Goal: Task Accomplishment & Management: Manage account settings

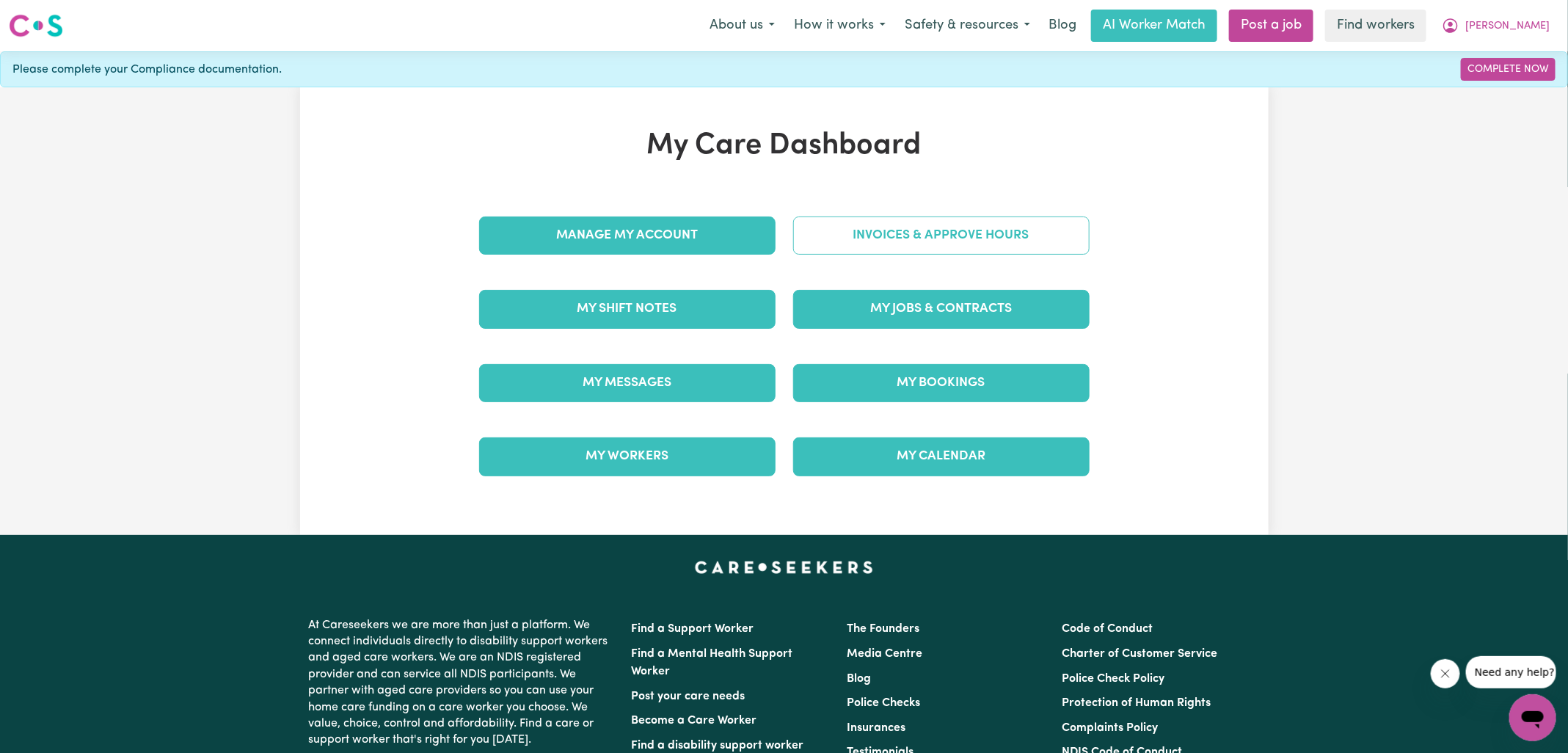
click at [909, 235] on link "Invoices & Approve Hours" at bounding box center [942, 235] width 297 height 38
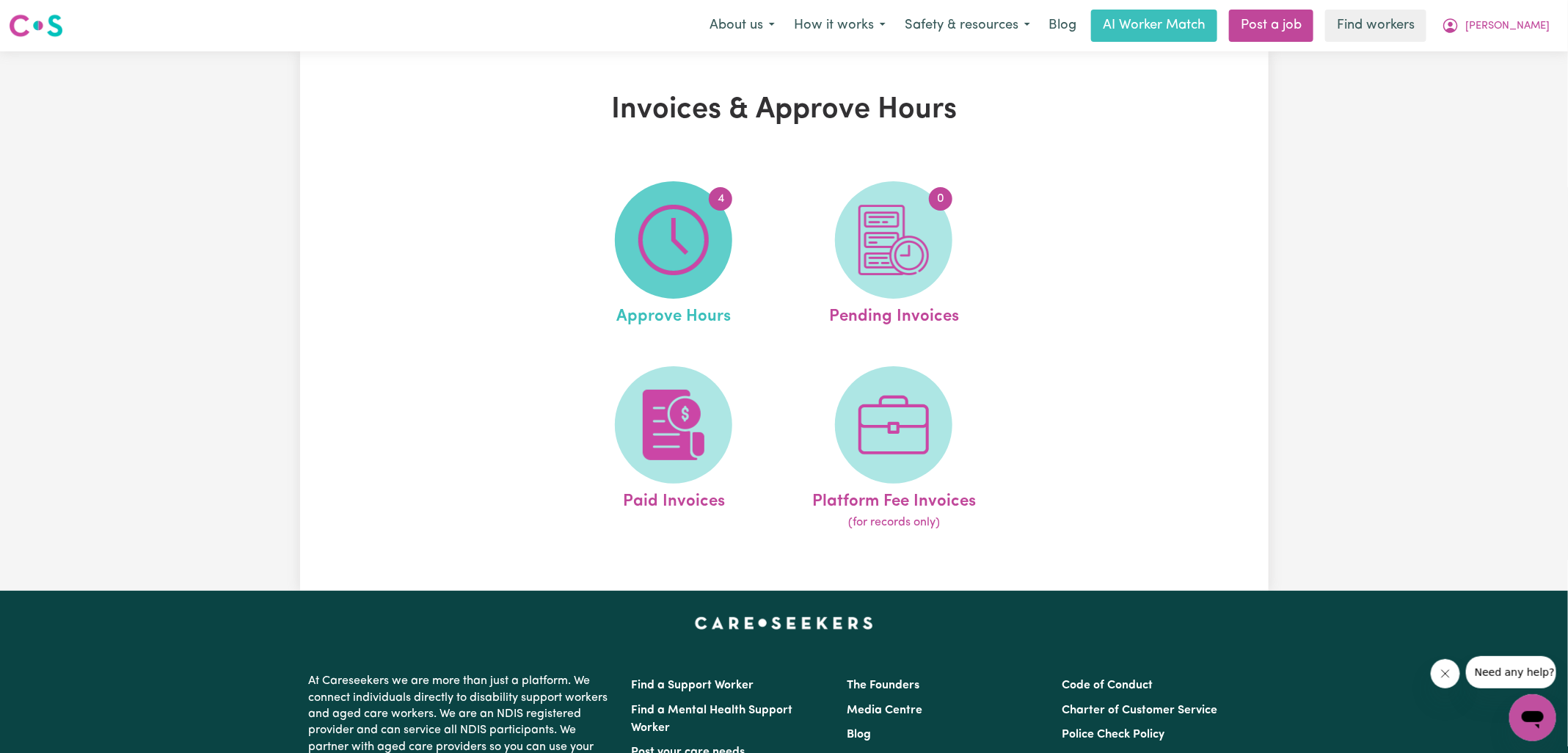
click at [694, 245] on img at bounding box center [673, 239] width 70 height 70
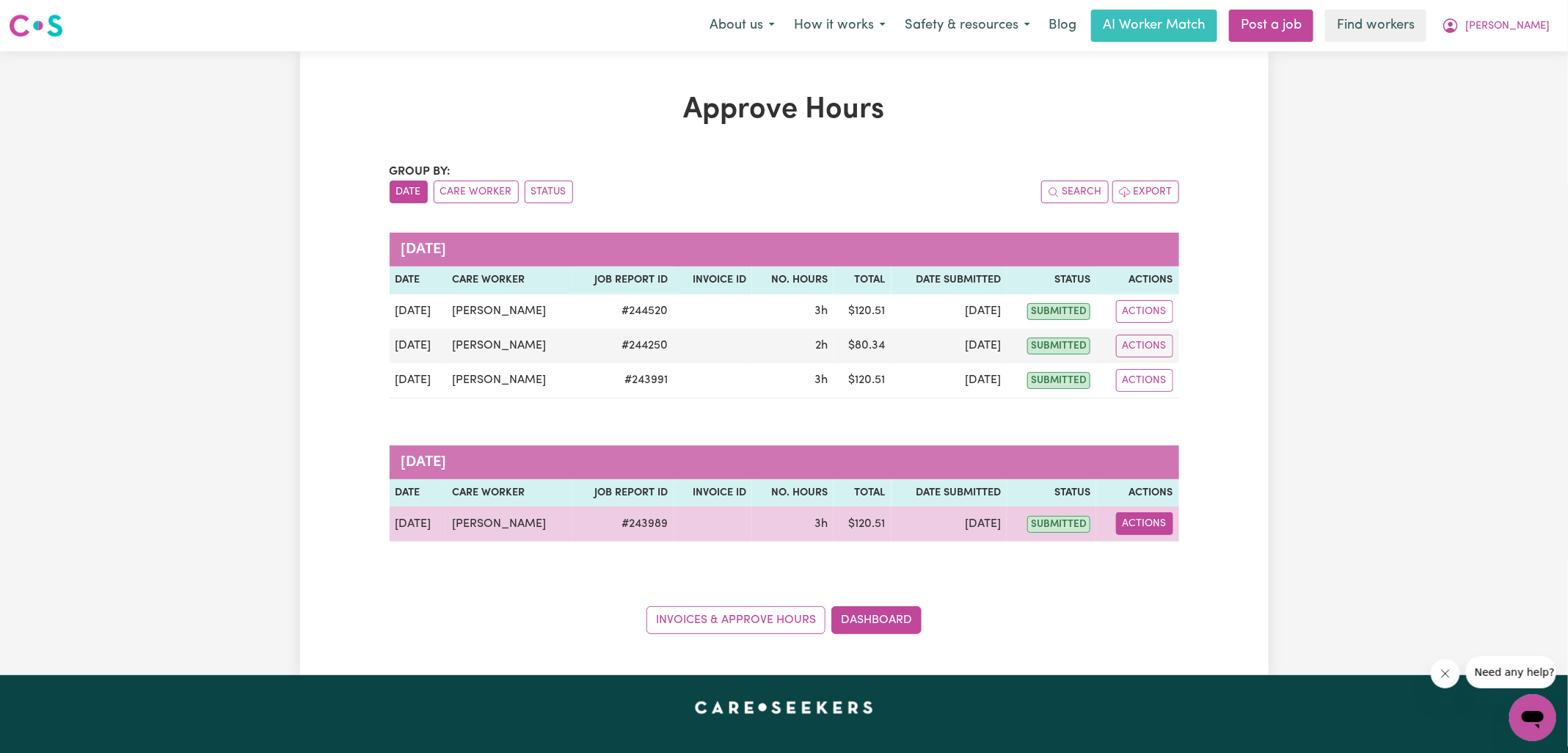
click at [1152, 526] on button "Actions" at bounding box center [1144, 523] width 57 height 22
click at [1152, 550] on link "View Job Report" at bounding box center [1181, 556] width 125 height 29
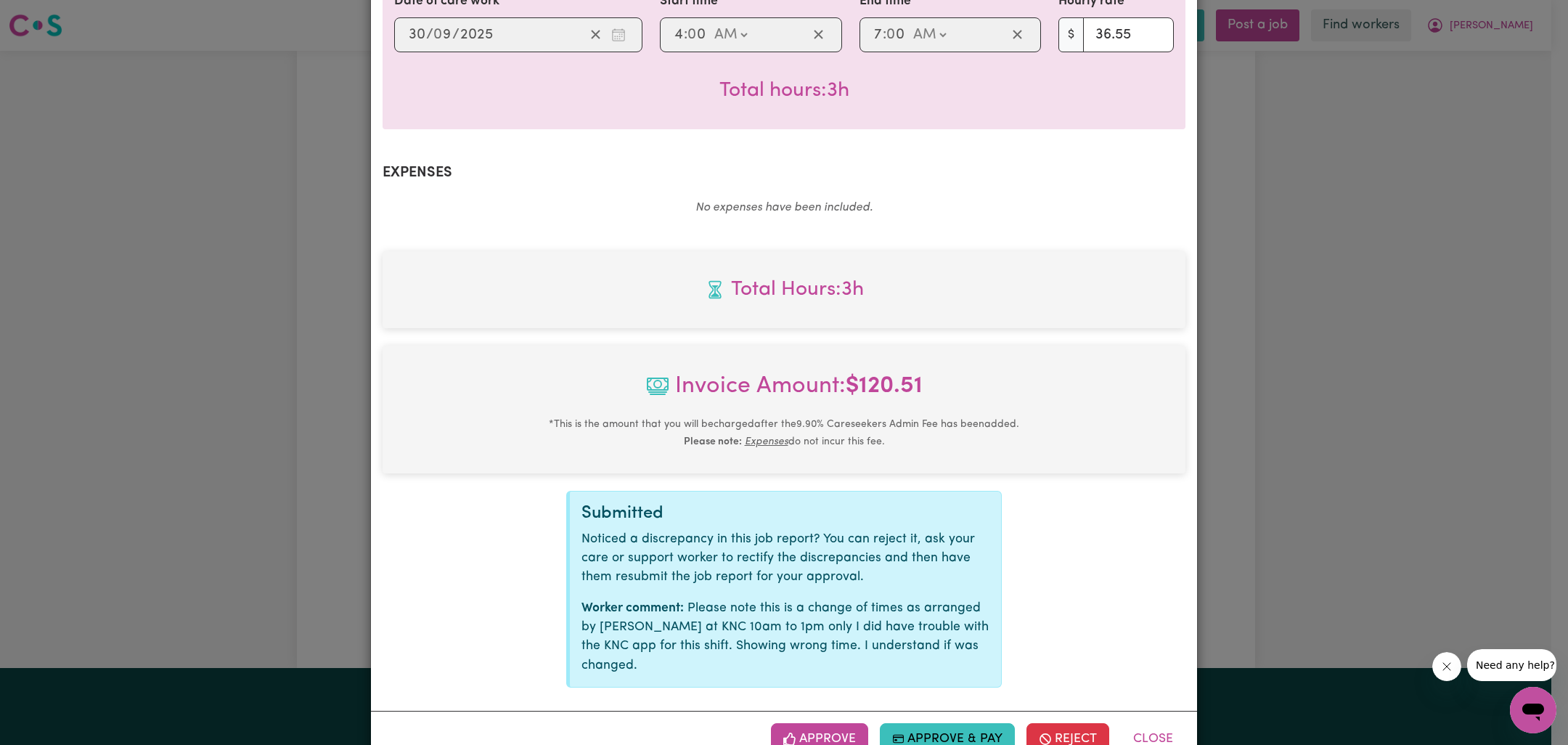
scroll to position [411, 0]
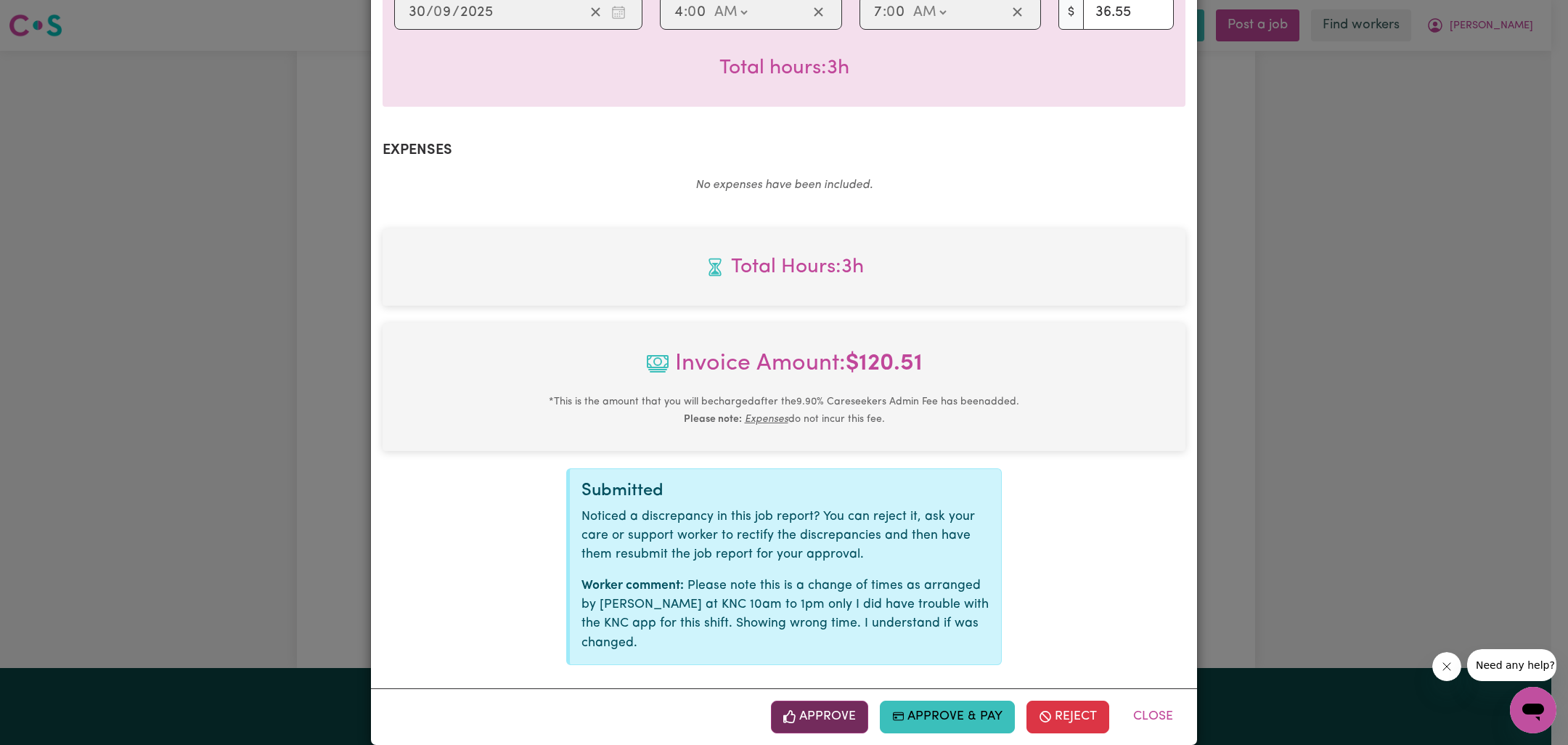
click at [802, 704] on button "Approve" at bounding box center [819, 716] width 97 height 32
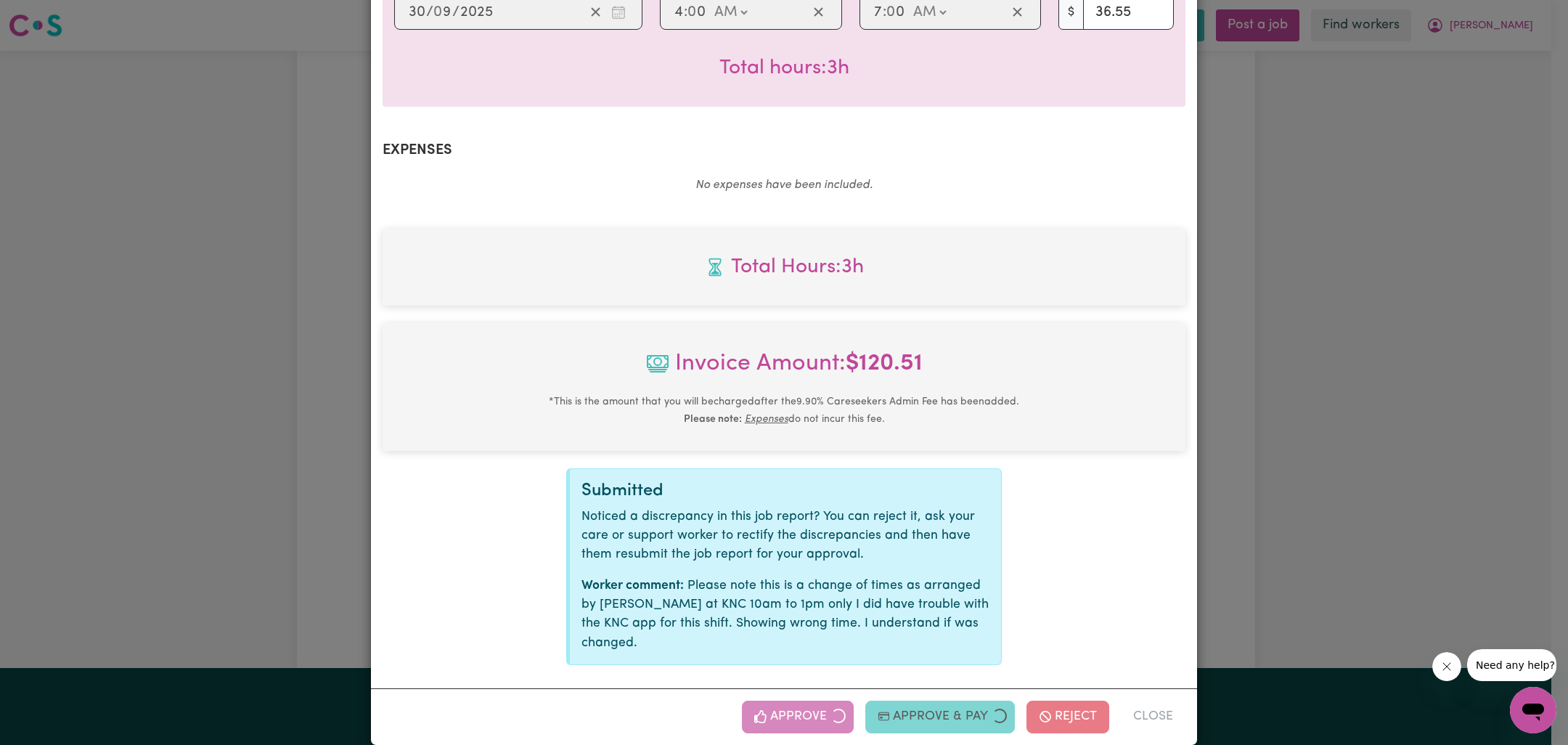
click at [1395, 560] on div "Job Report # 243989 - [PERSON_NAME] Summary Job report # 243989 Client name: [P…" at bounding box center [784, 372] width 1568 height 745
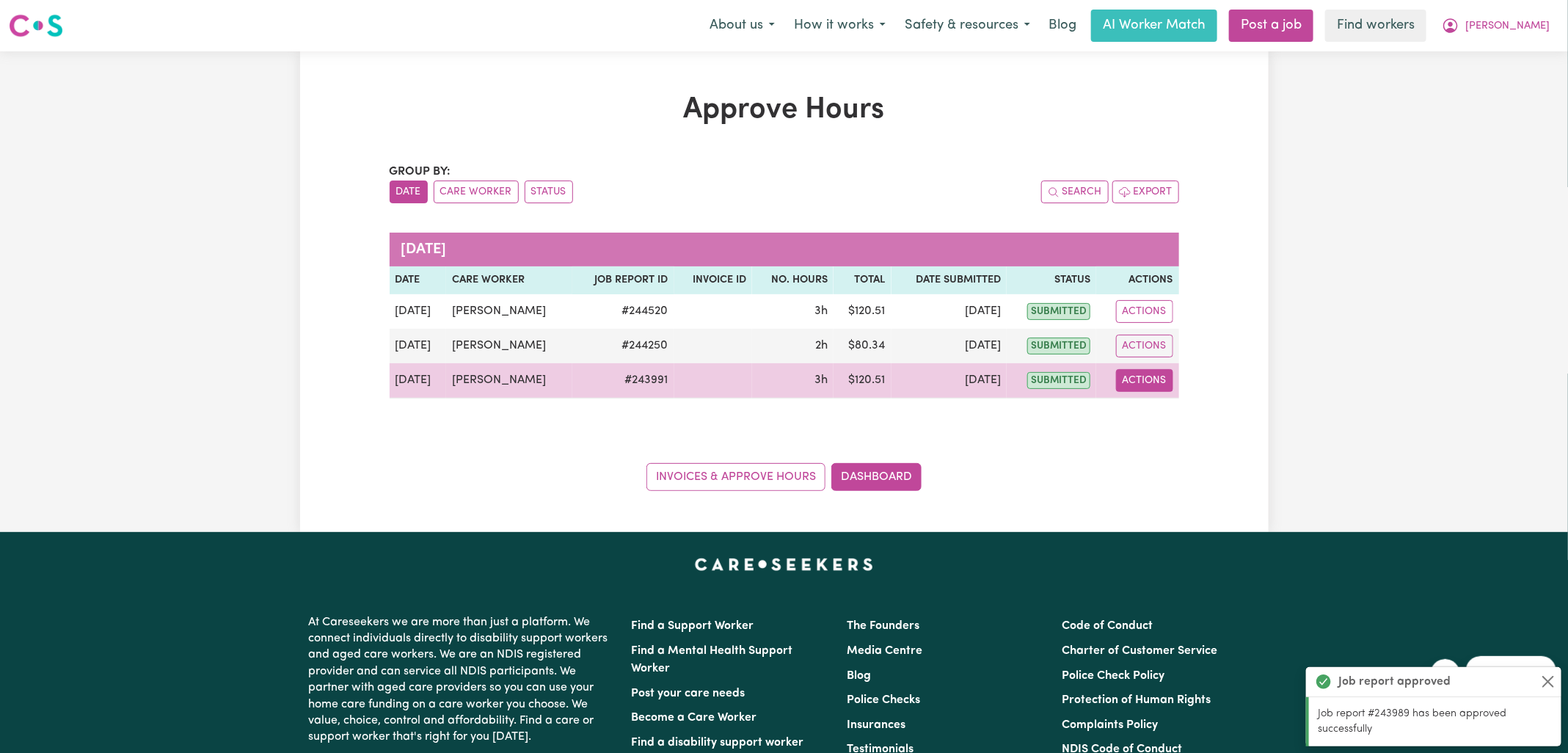
click at [1162, 379] on button "Actions" at bounding box center [1144, 380] width 57 height 22
click at [1161, 404] on link "View Job Report" at bounding box center [1183, 413] width 125 height 29
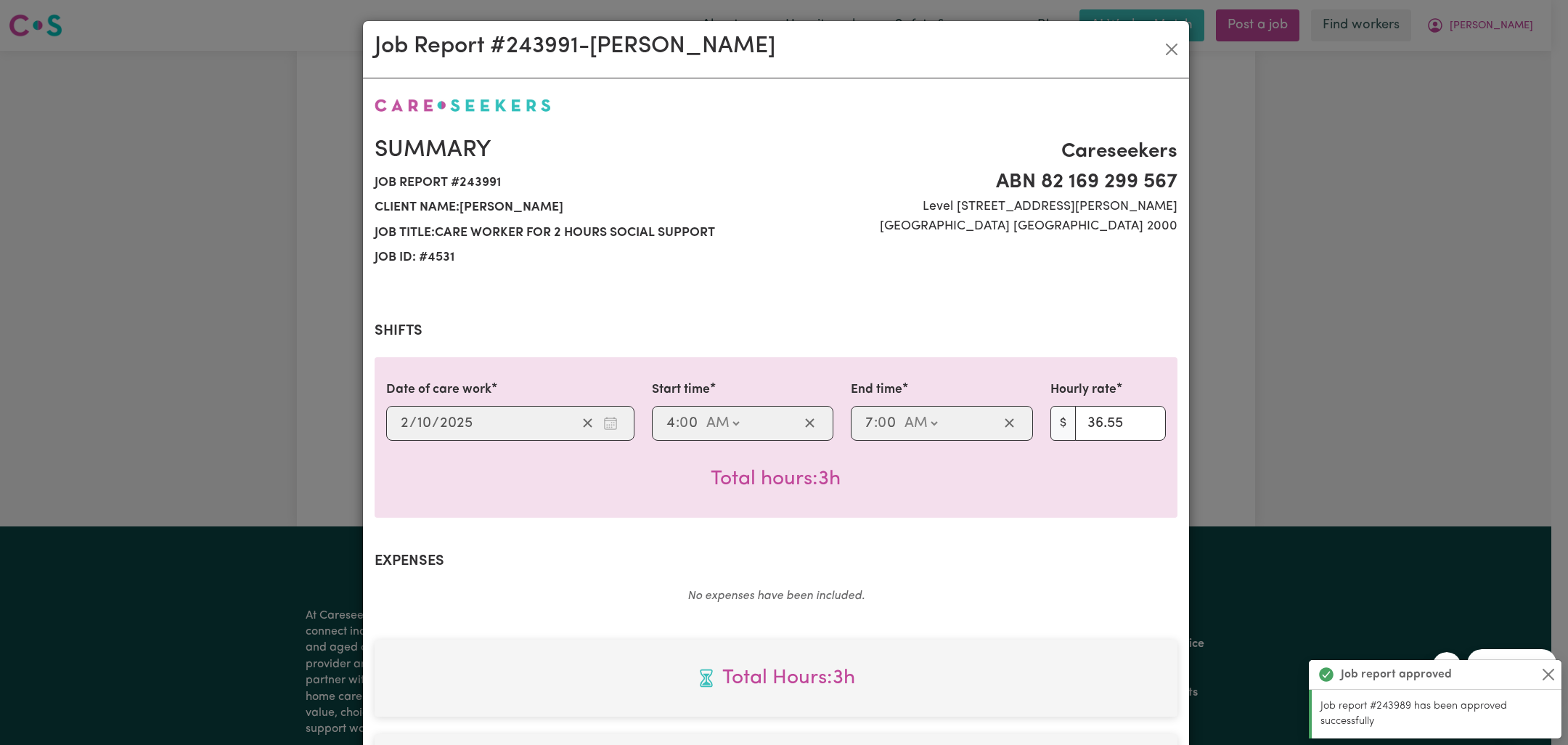
scroll to position [391, 0]
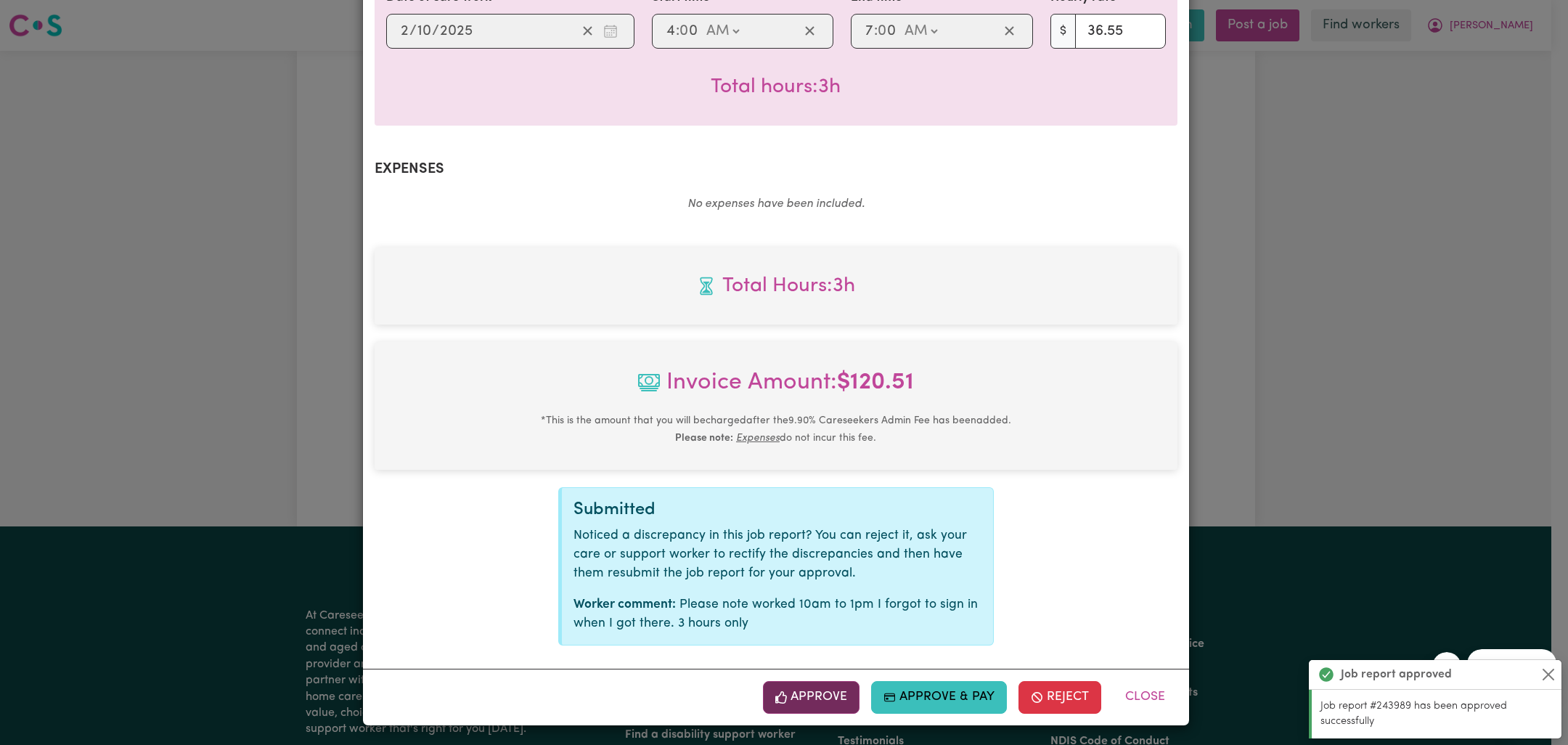
click at [813, 697] on button "Approve" at bounding box center [811, 696] width 97 height 32
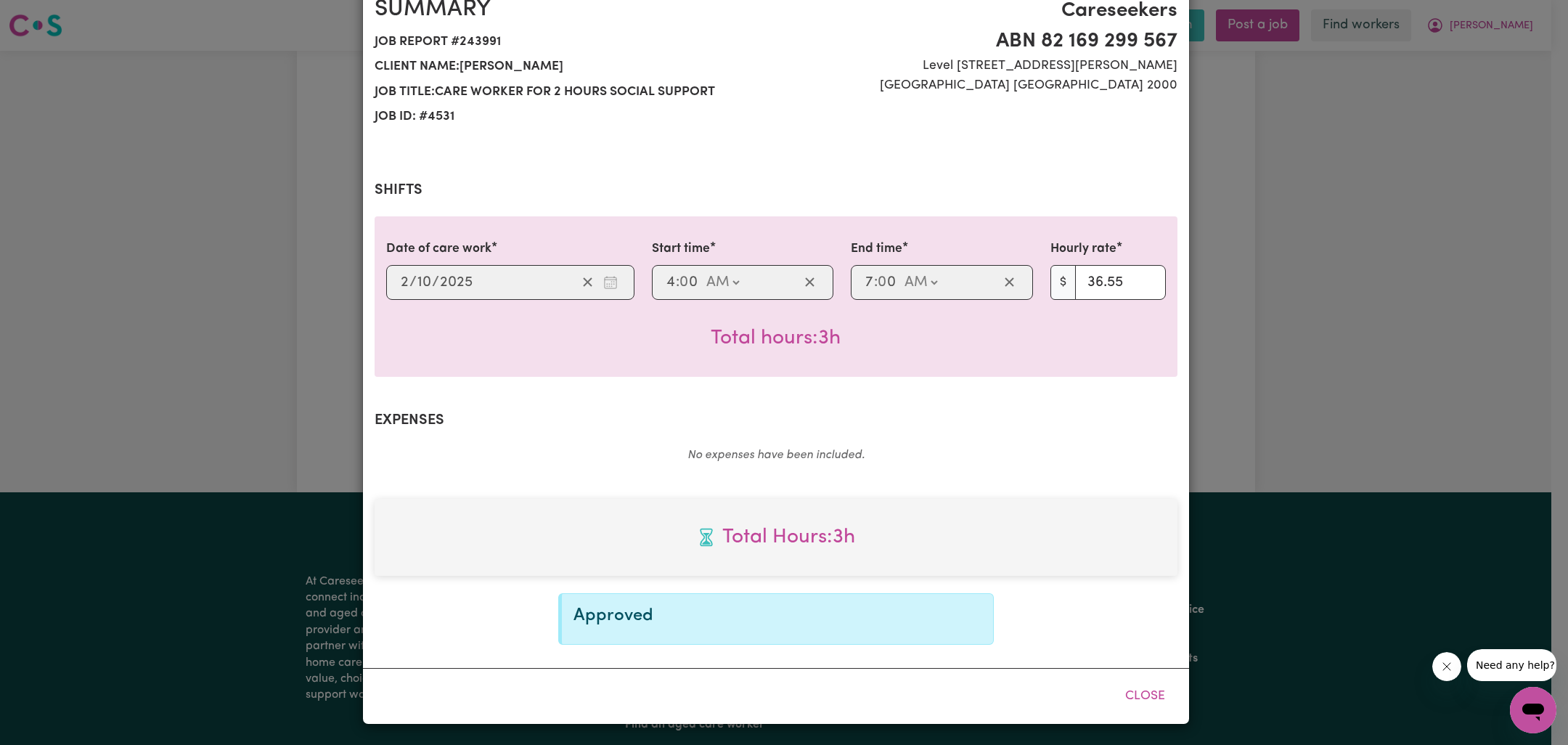
scroll to position [139, 0]
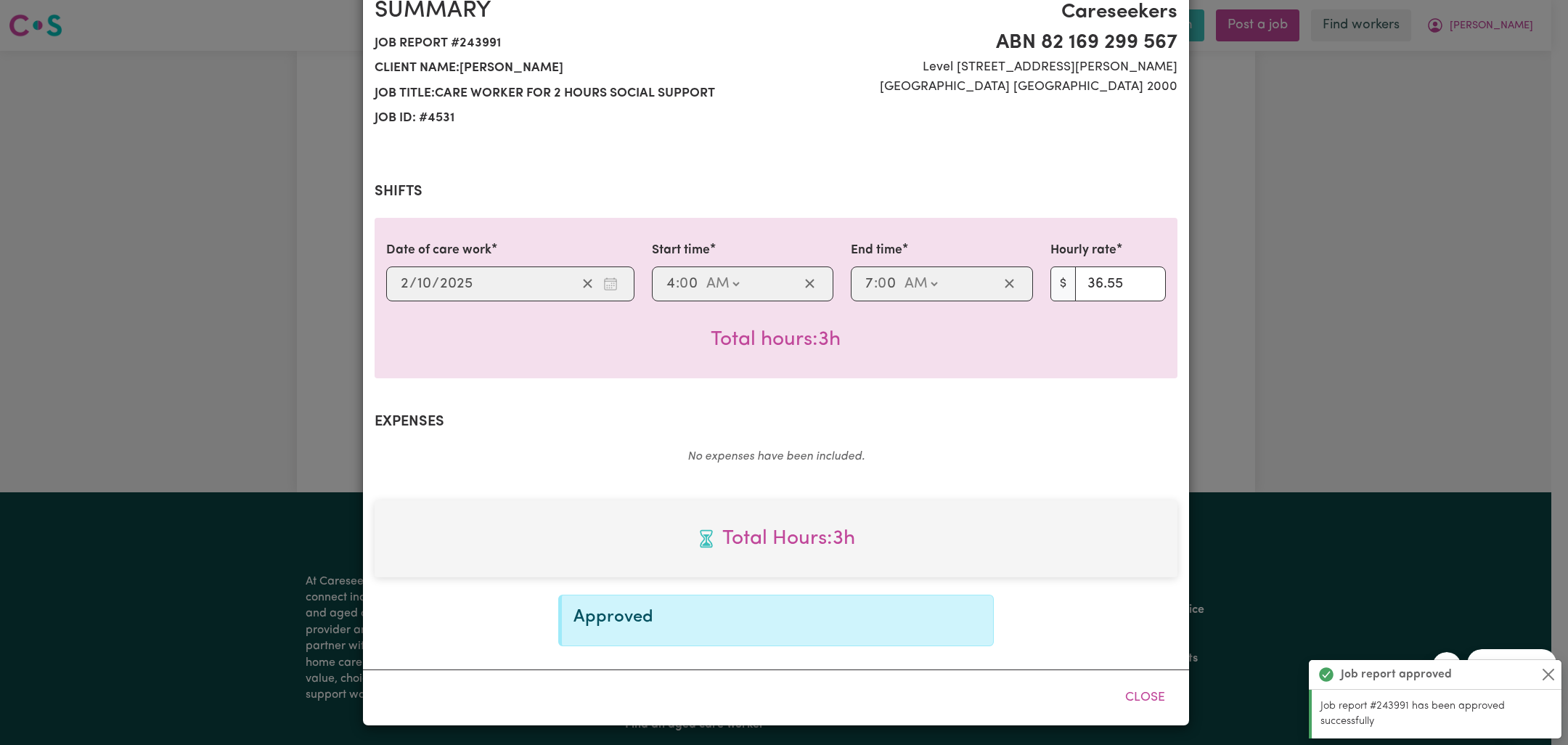
click at [1393, 514] on div "Job Report # 243991 - [PERSON_NAME] Summary Job report # 243991 Client name: [P…" at bounding box center [784, 372] width 1568 height 745
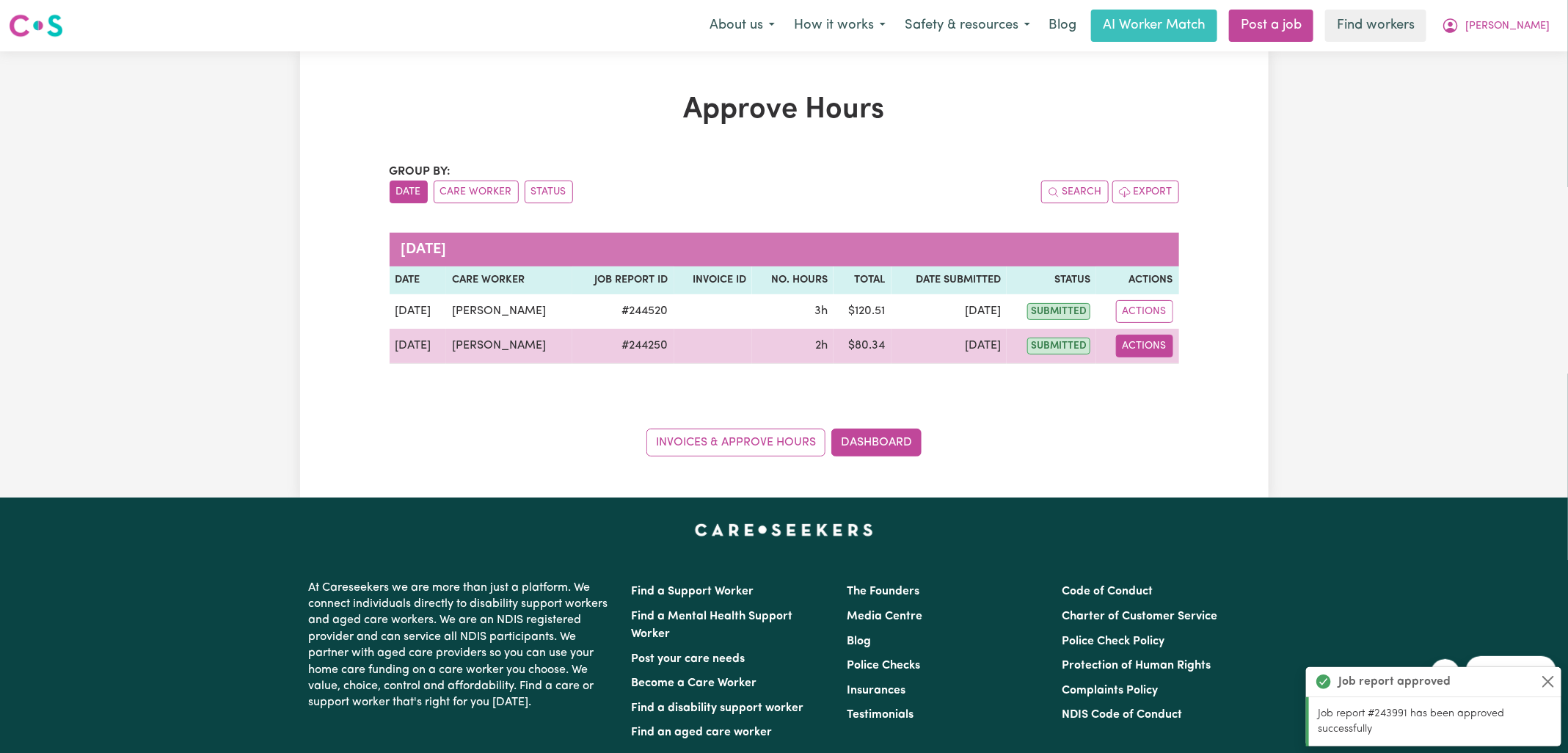
click at [1142, 350] on button "Actions" at bounding box center [1144, 345] width 57 height 22
click at [1145, 386] on link "View Job Report" at bounding box center [1183, 379] width 125 height 29
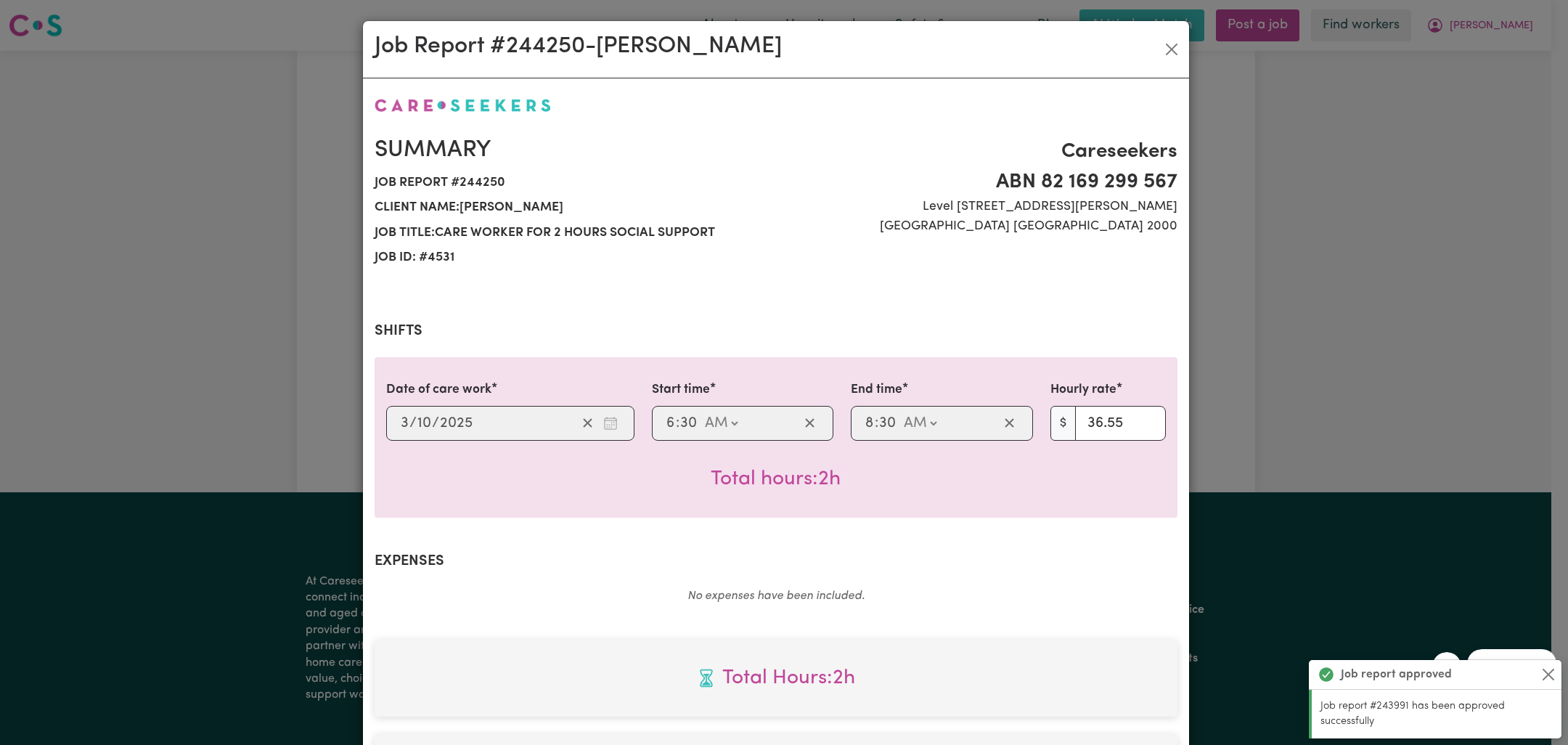
scroll to position [411, 0]
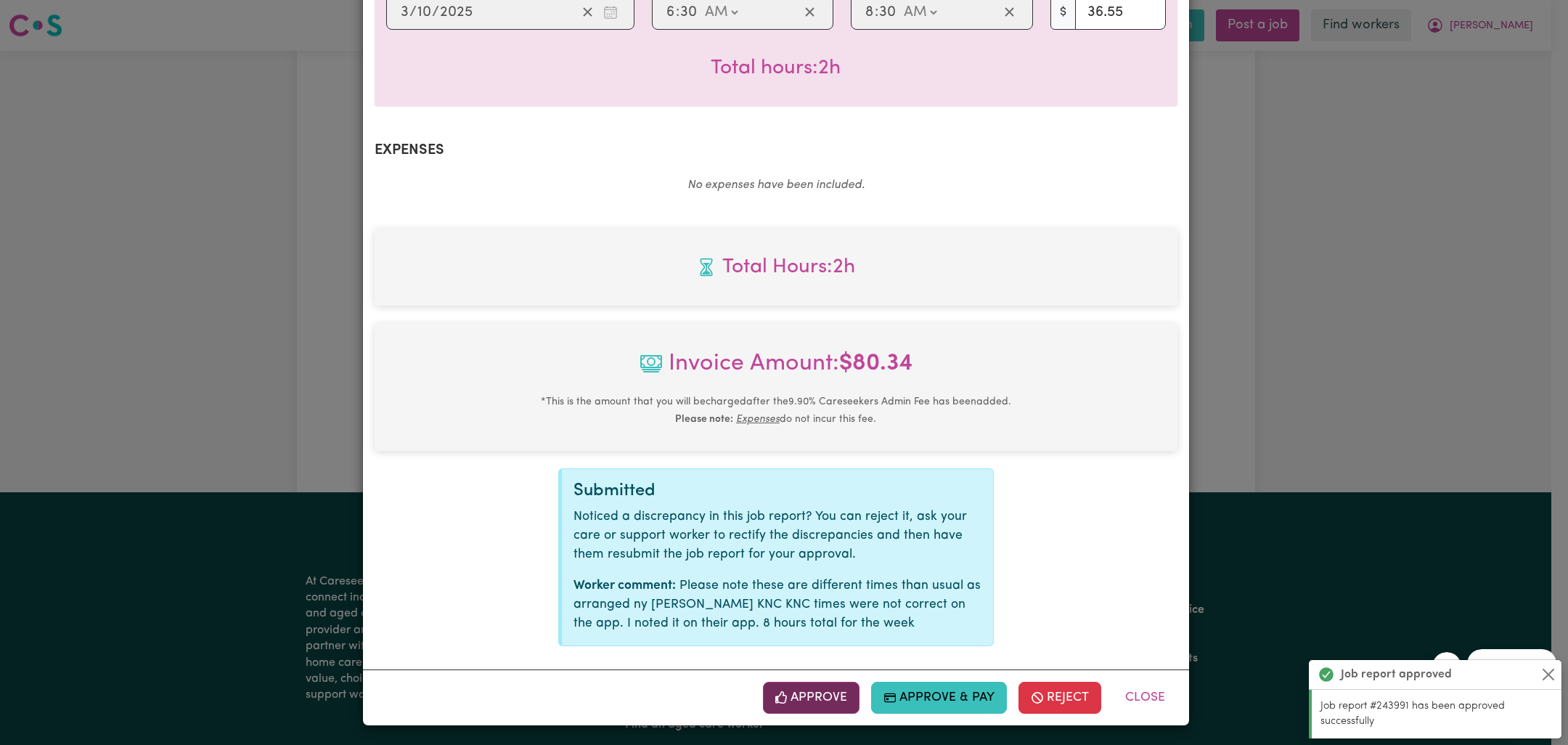
click at [826, 694] on button "Approve" at bounding box center [811, 697] width 97 height 32
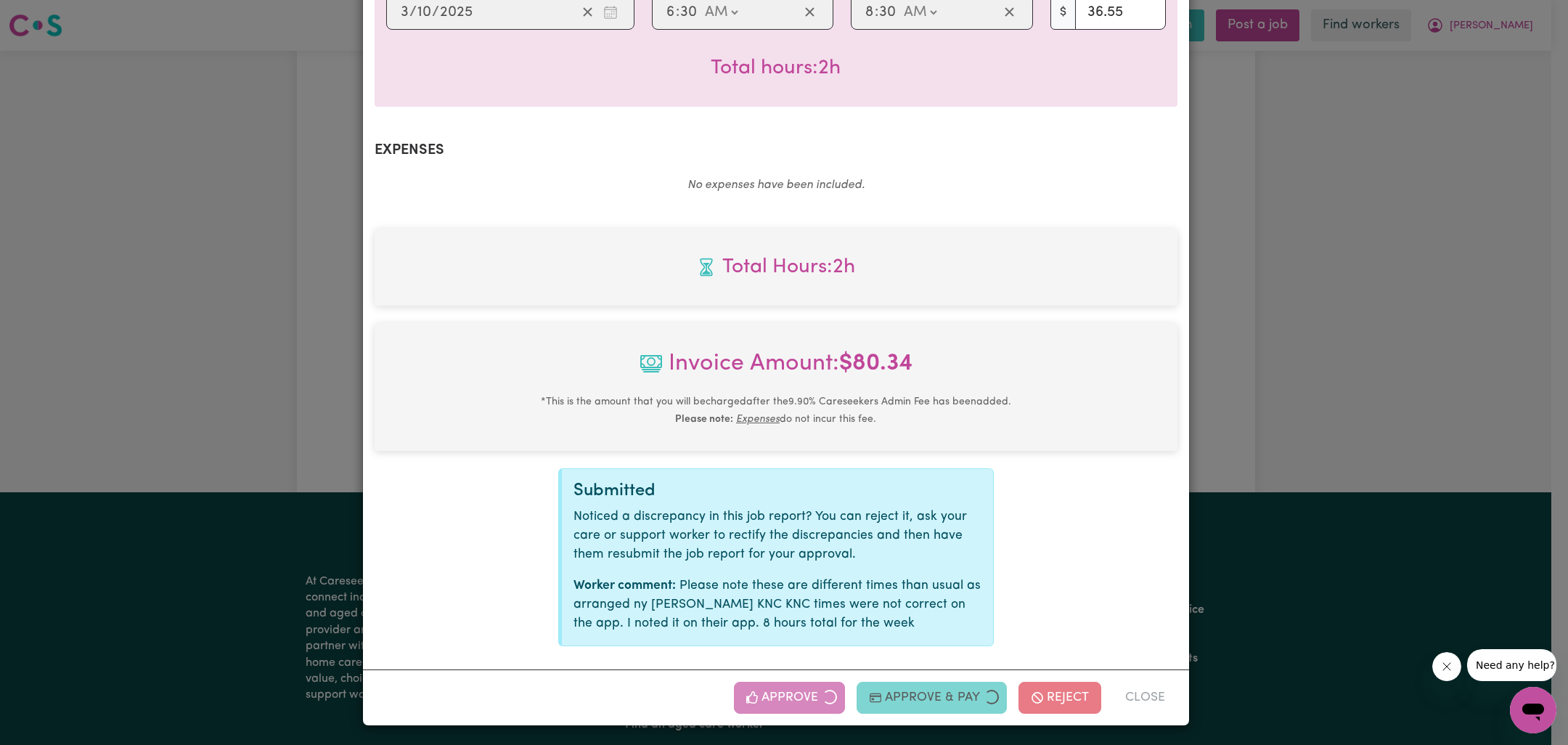
click at [1270, 427] on div "Job Report # 244250 - [PERSON_NAME] Summary Job report # 244250 Client name: [P…" at bounding box center [784, 372] width 1568 height 745
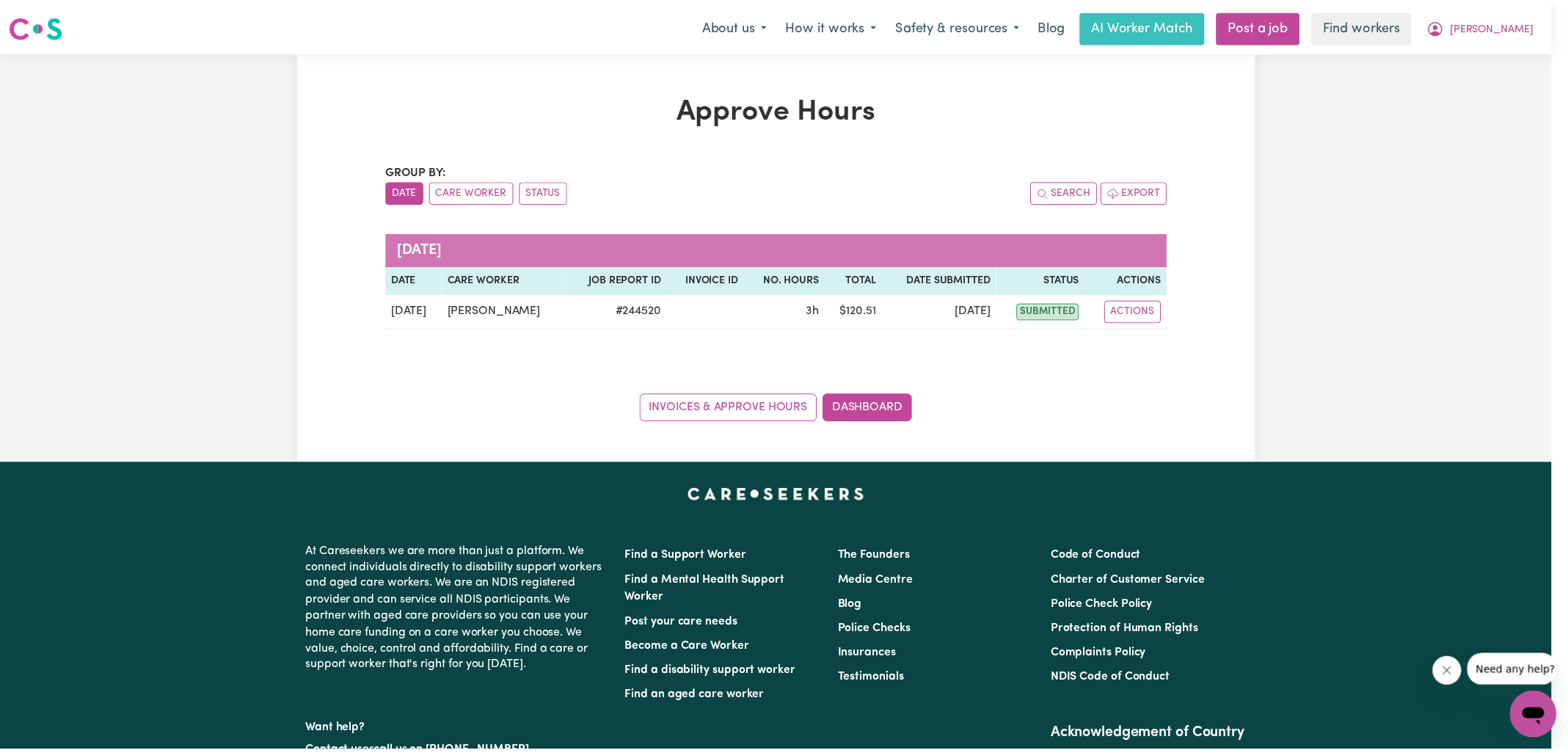
scroll to position [0, 0]
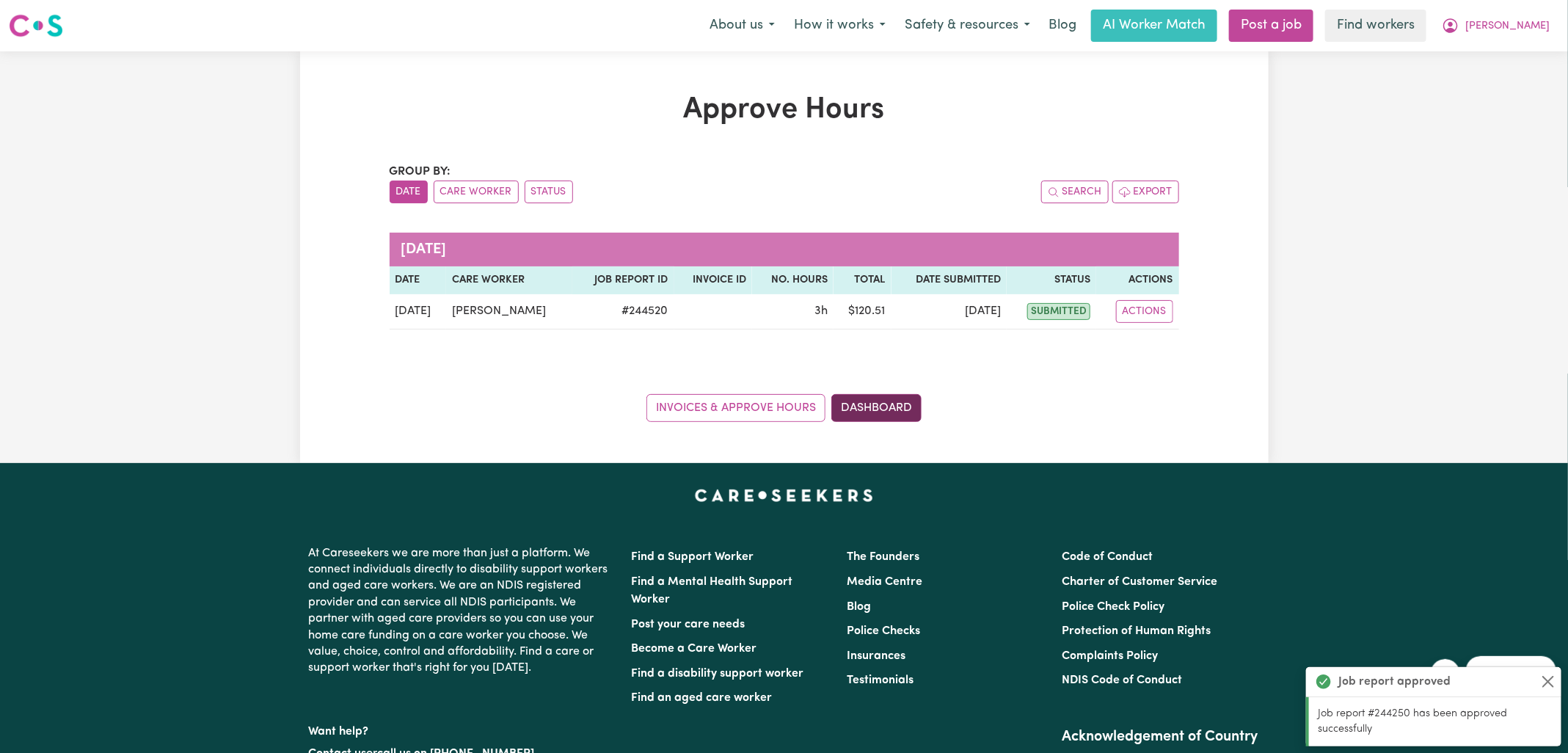
click at [886, 408] on link "Dashboard" at bounding box center [876, 408] width 91 height 28
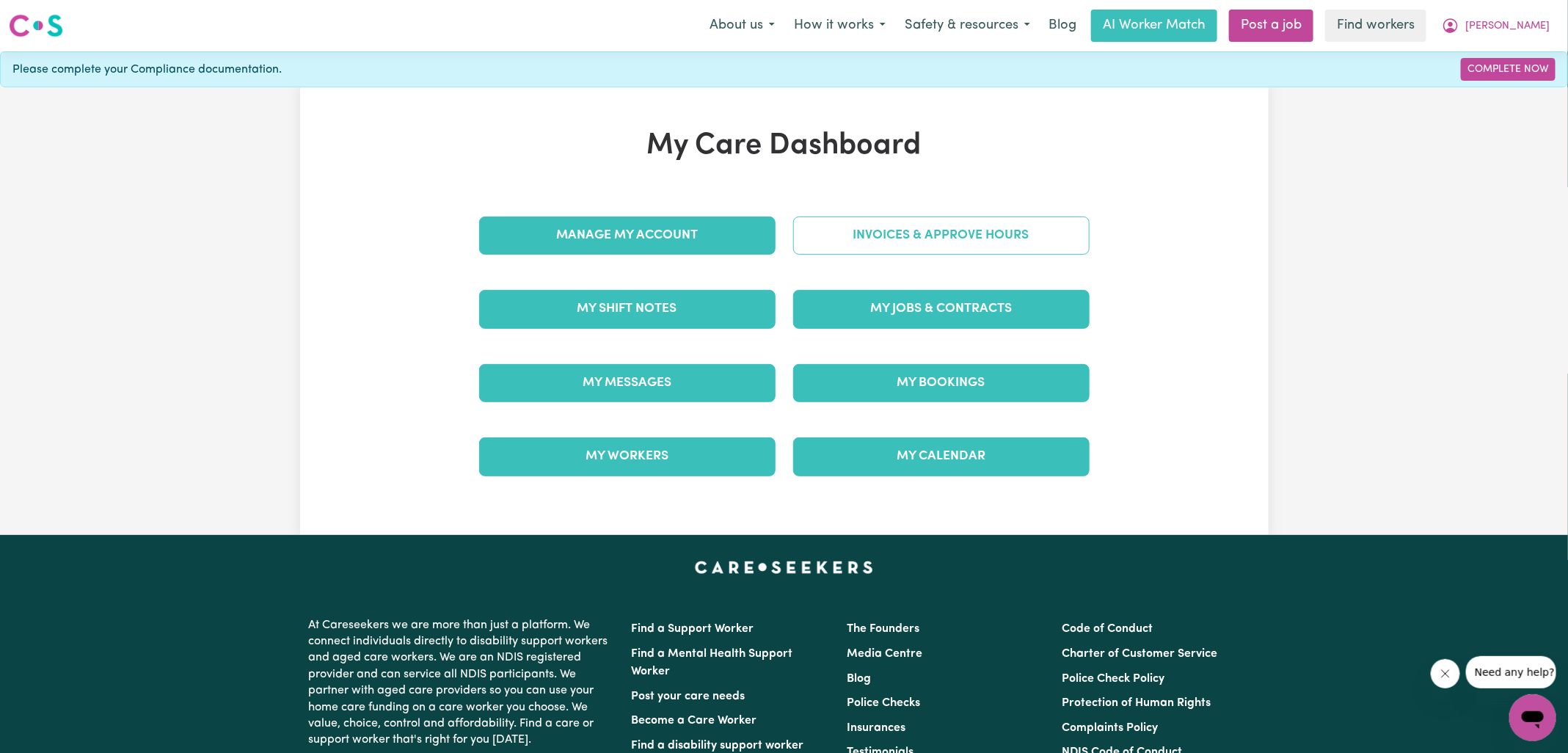
click at [852, 242] on link "Invoices & Approve Hours" at bounding box center [942, 235] width 297 height 38
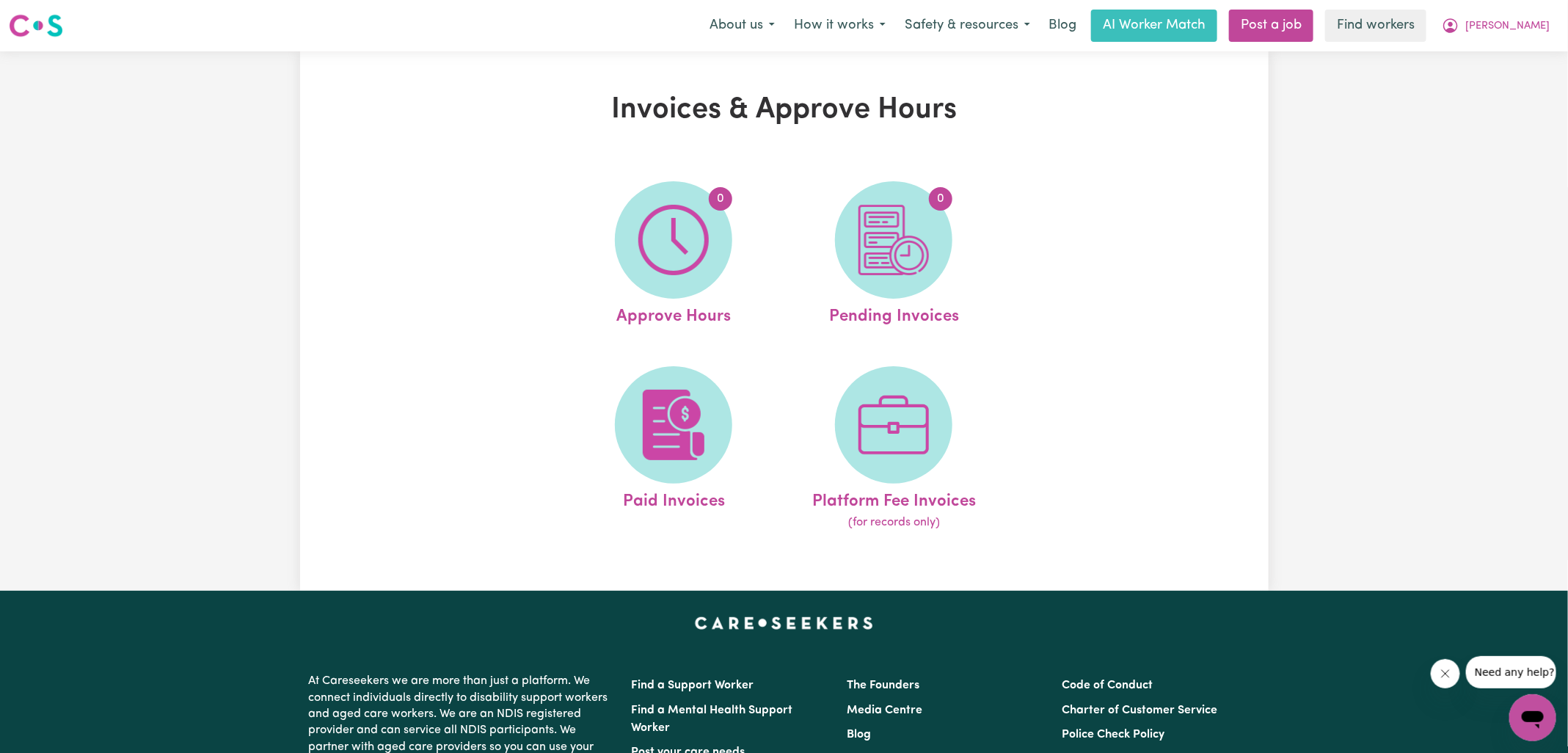
click at [852, 242] on span "0" at bounding box center [894, 240] width 118 height 118
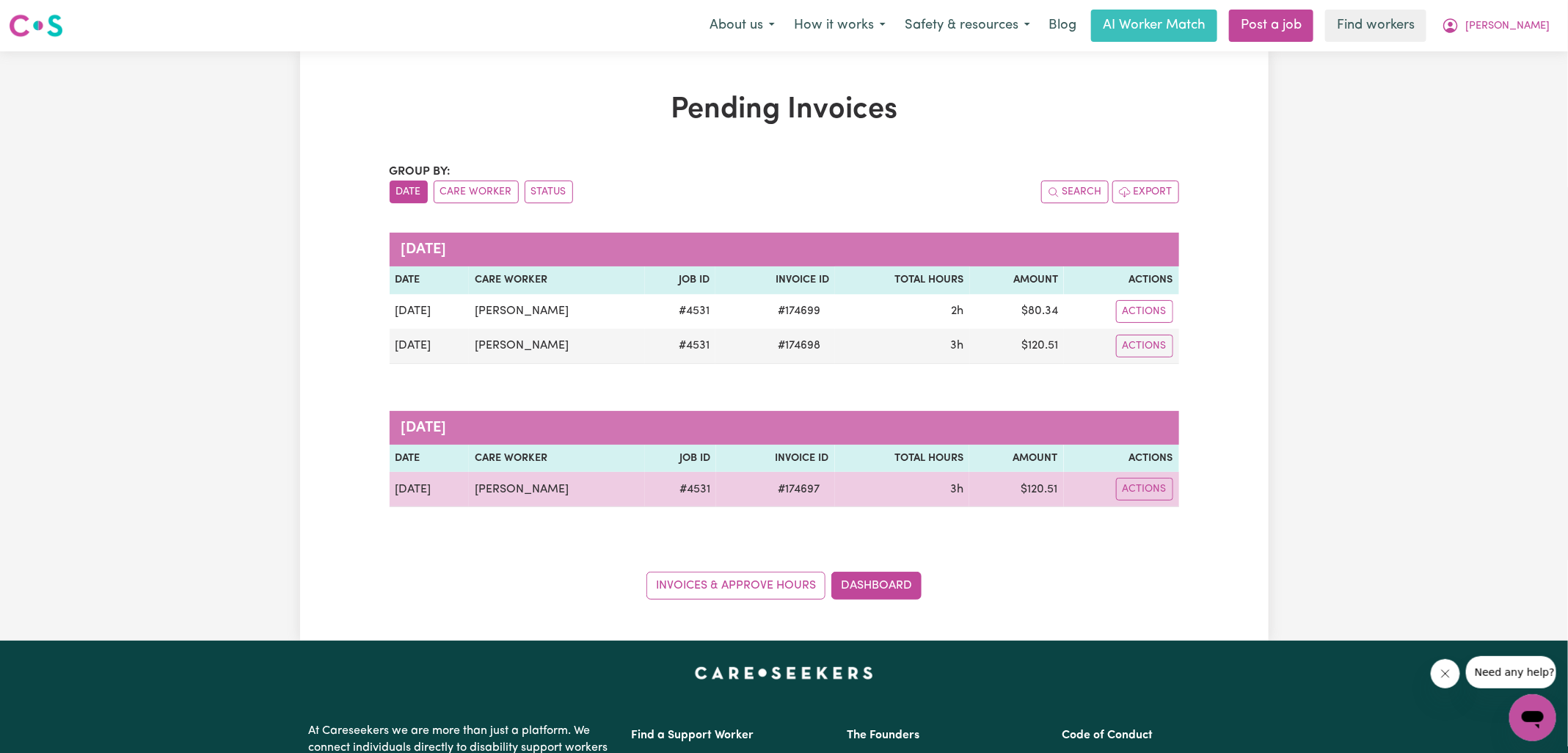
click at [791, 481] on span "# 174697" at bounding box center [800, 489] width 60 height 18
copy span "174697"
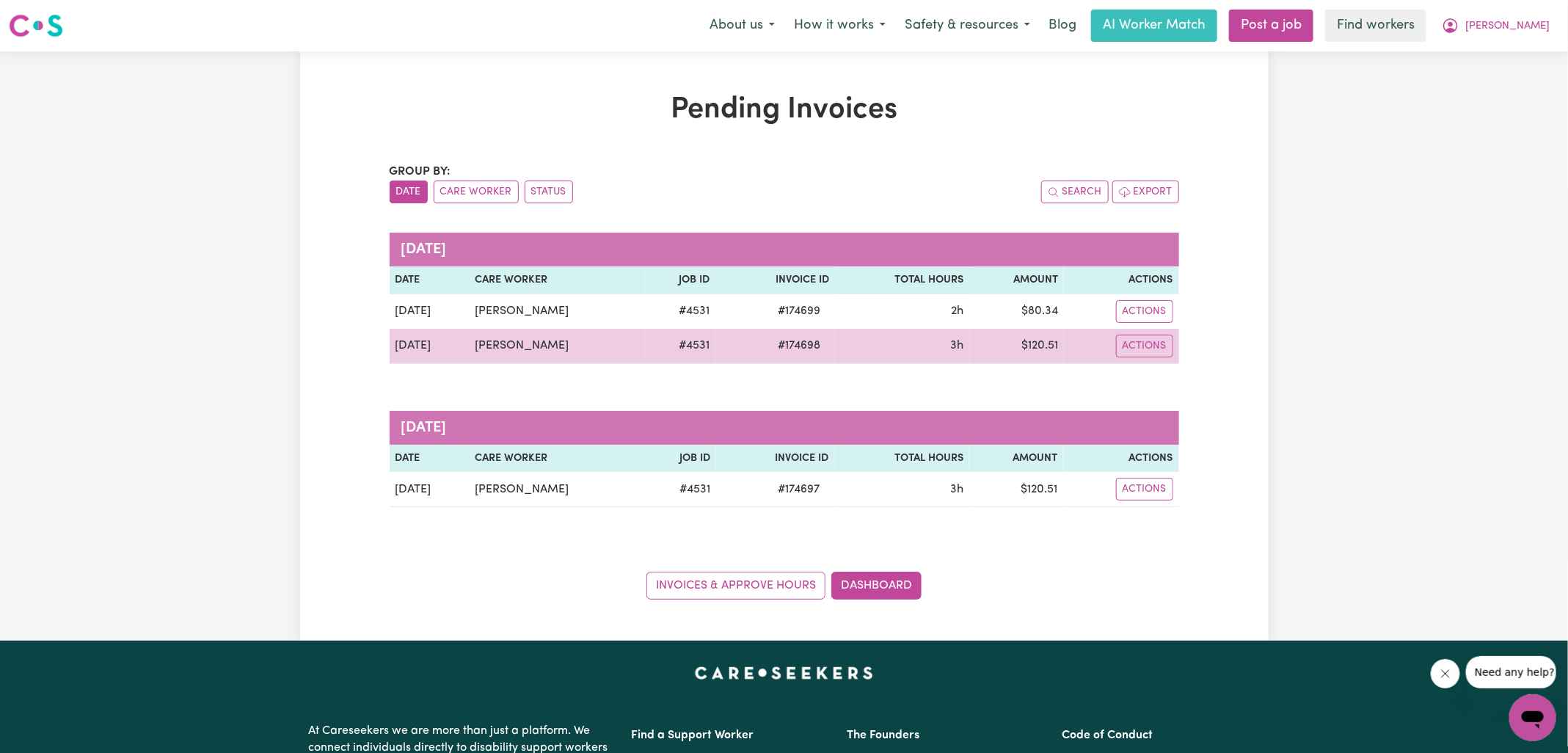
click at [778, 343] on span "# 174698" at bounding box center [799, 345] width 60 height 18
copy span "174698"
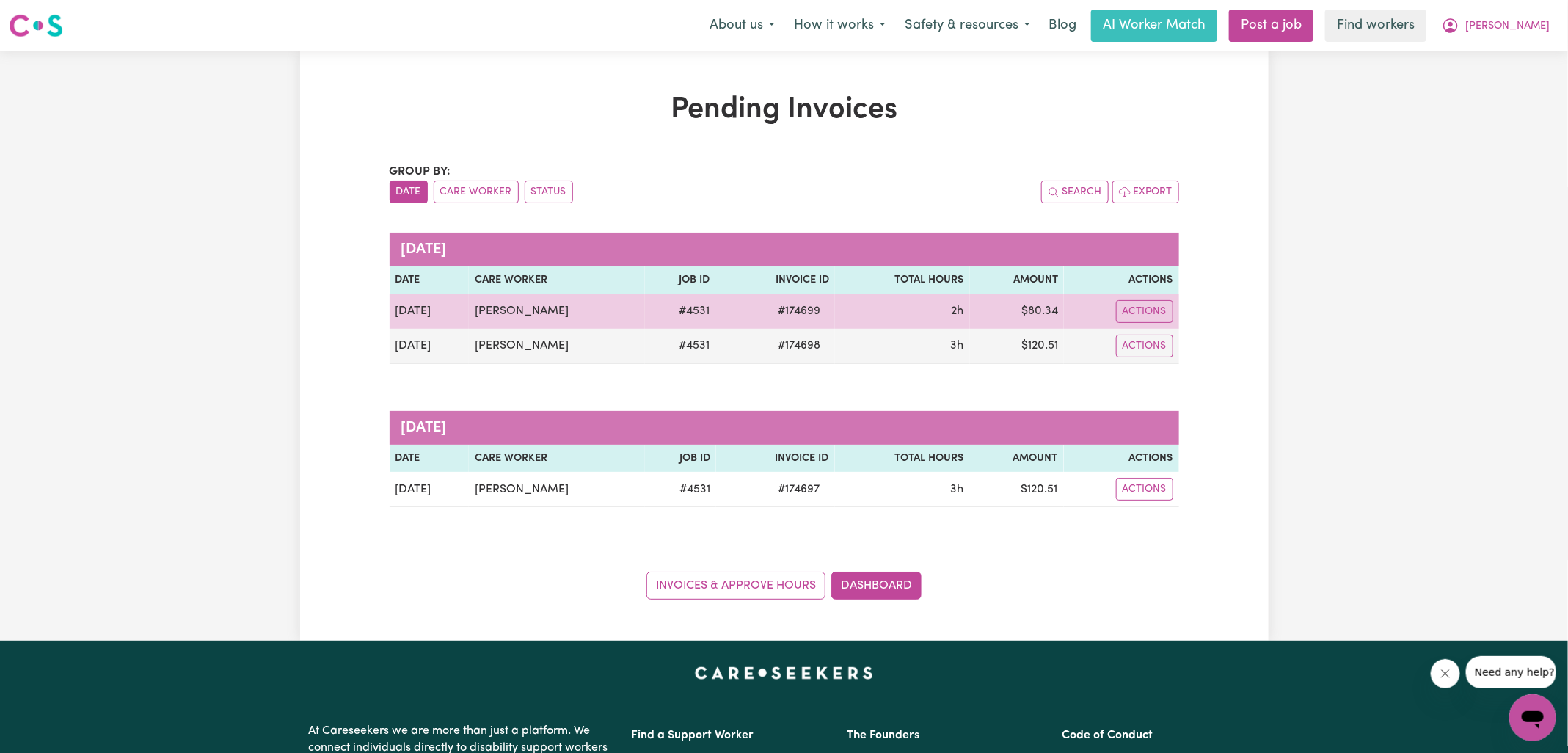
click at [786, 304] on span "# 174699" at bounding box center [799, 311] width 60 height 18
copy span "174699"
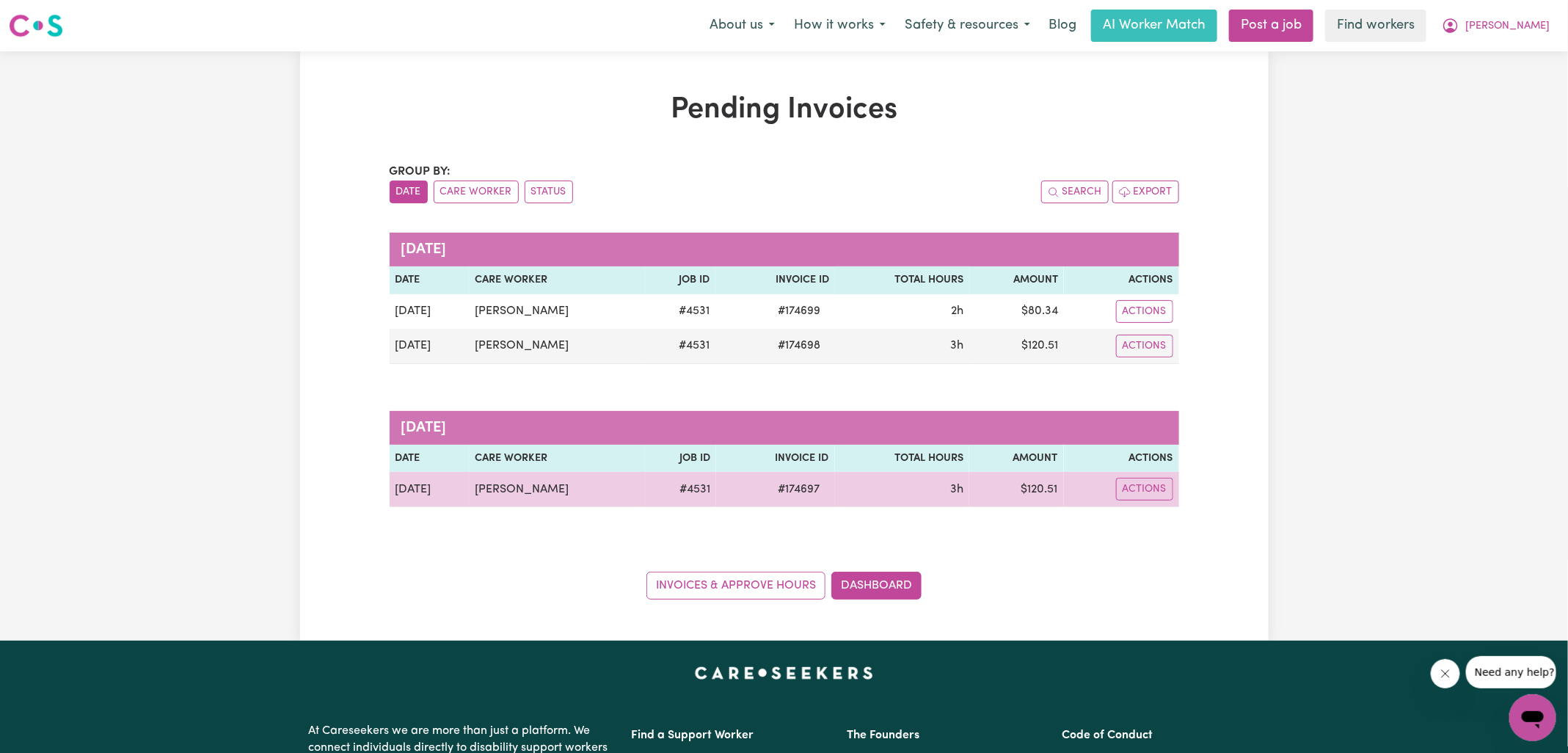
click at [1033, 486] on td "$ 120.51" at bounding box center [1015, 489] width 94 height 35
copy td "120.51"
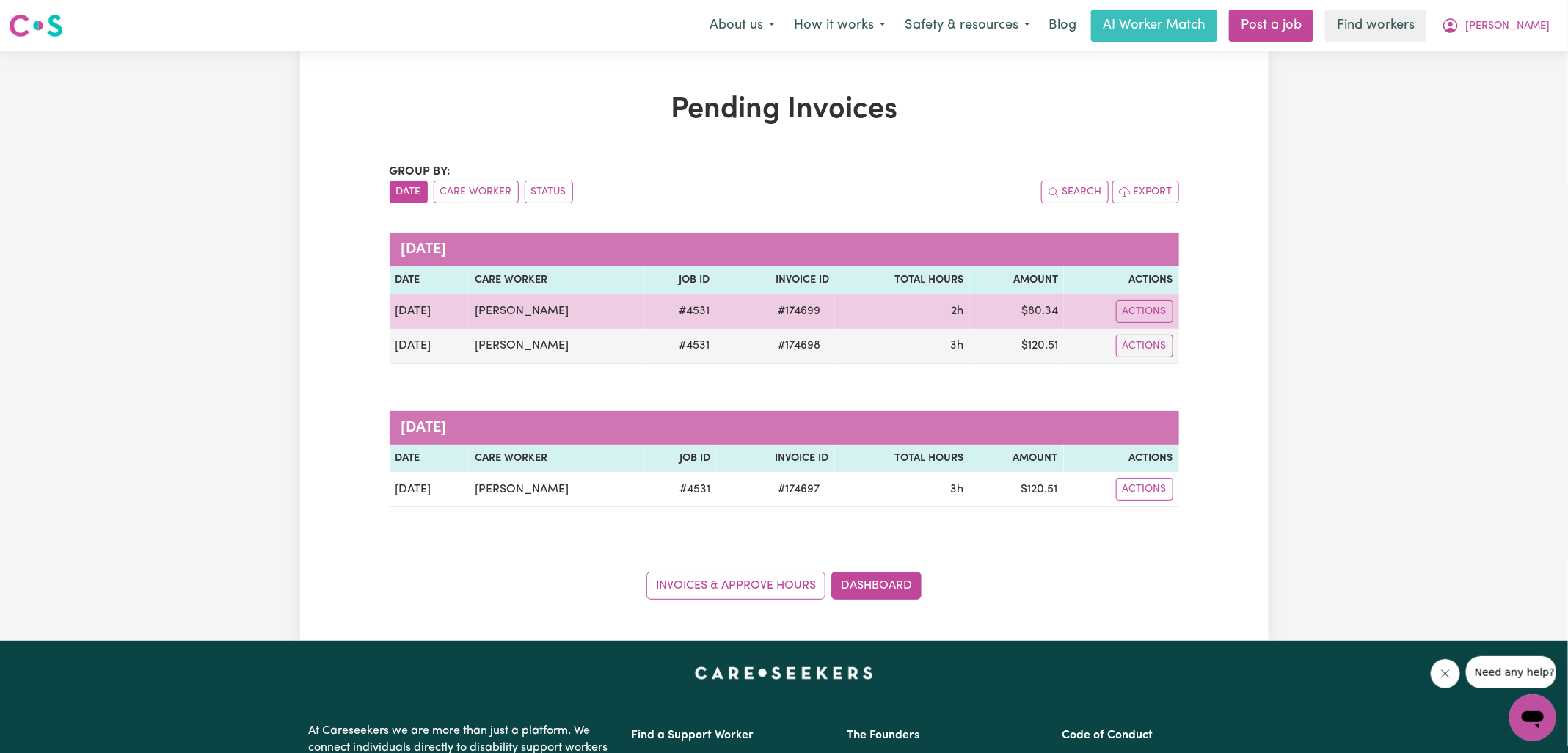
click at [1036, 315] on td "$ 80.34" at bounding box center [1016, 311] width 94 height 35
copy td "80.34"
